Goal: Check status: Check status

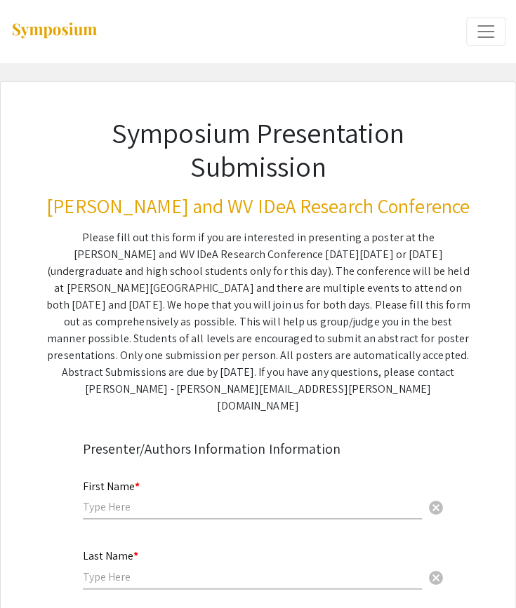
click at [480, 31] on span "Expand or Collapse Menu" at bounding box center [485, 31] width 21 height 21
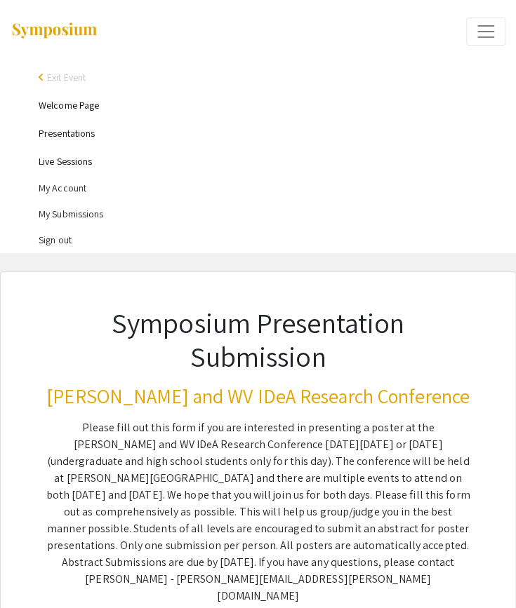
click at [71, 134] on link "Presentations" at bounding box center [67, 133] width 56 height 13
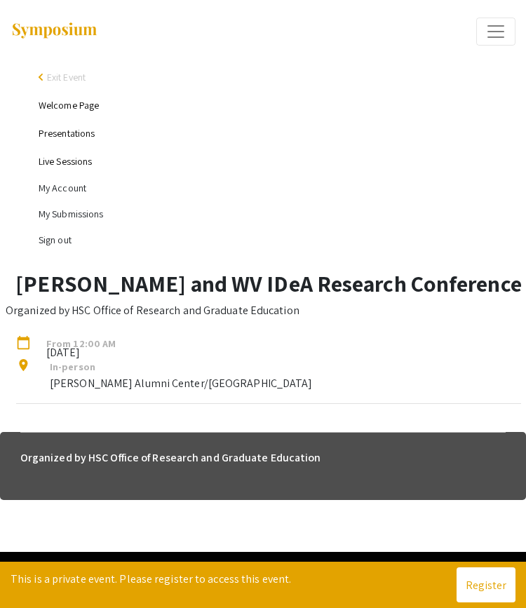
click at [55, 189] on li "My Account" at bounding box center [277, 188] width 477 height 26
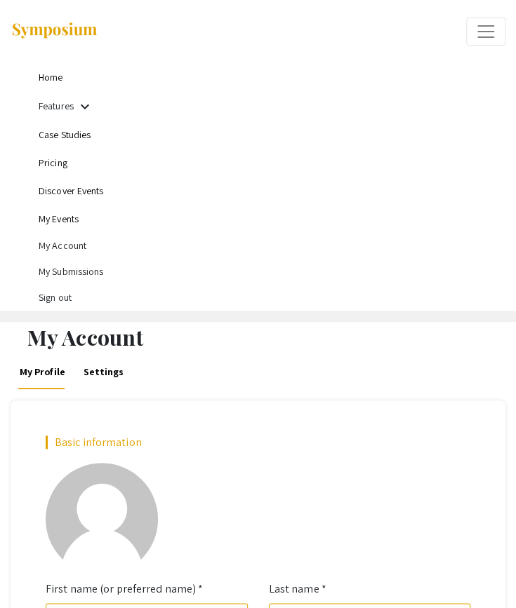
click at [62, 268] on li "My Submissions" at bounding box center [272, 272] width 466 height 26
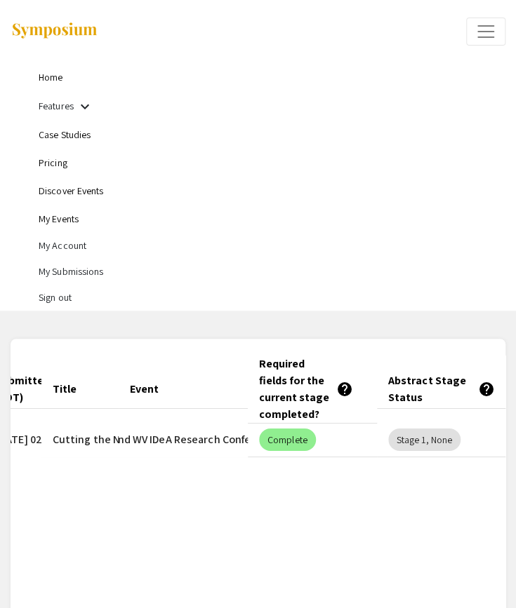
scroll to position [0, 67]
click at [421, 438] on mat-chip "Stage 1, None" at bounding box center [424, 440] width 72 height 22
